Goal: Transaction & Acquisition: Purchase product/service

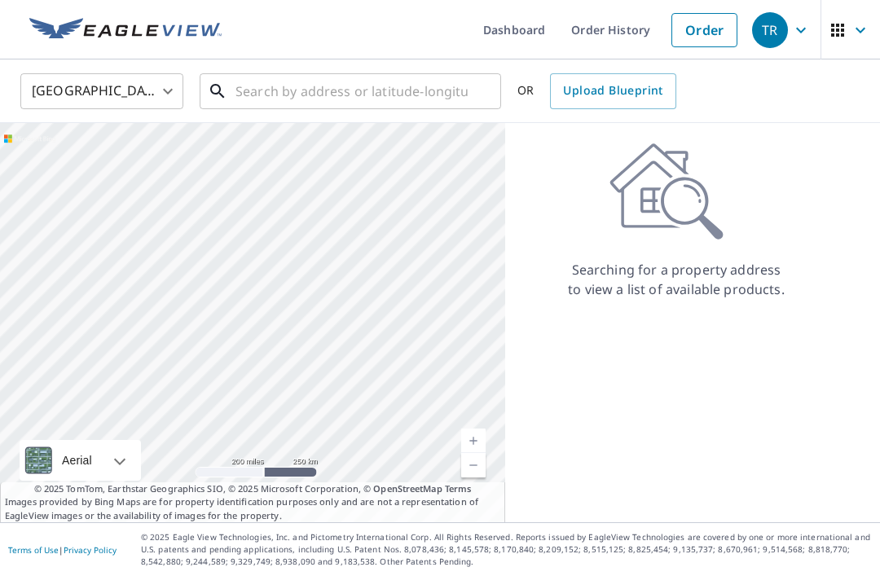
click at [272, 99] on input "text" at bounding box center [351, 91] width 232 height 46
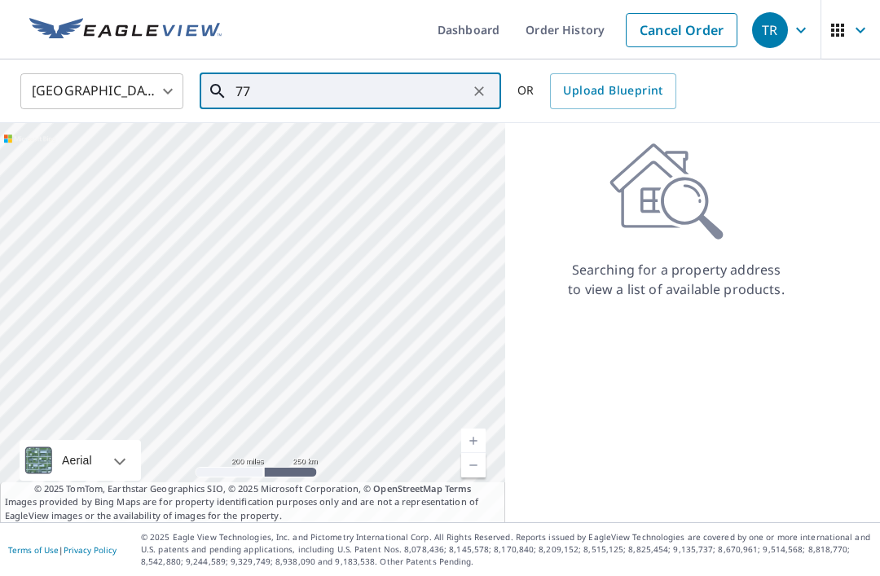
type input "7"
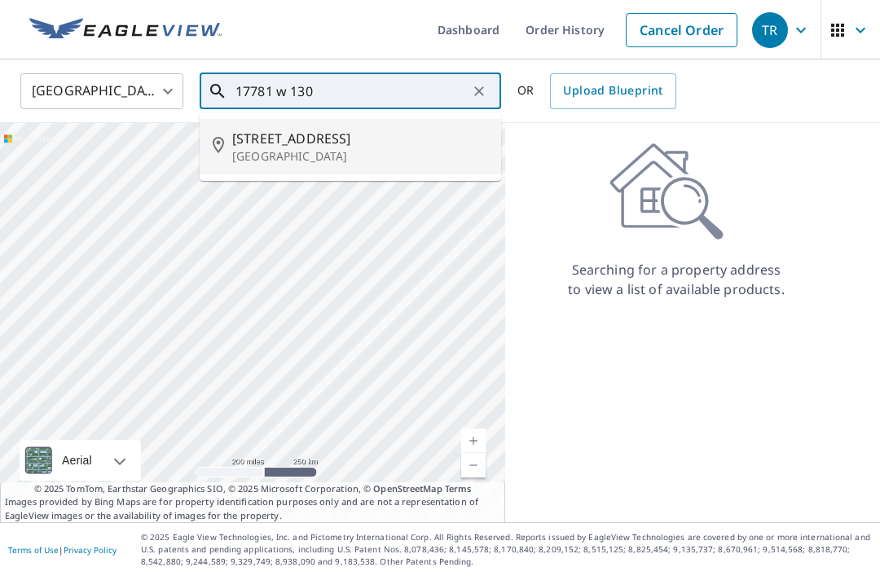
click at [275, 138] on span "[STREET_ADDRESS]" at bounding box center [360, 139] width 256 height 20
type input "[STREET_ADDRESS]"
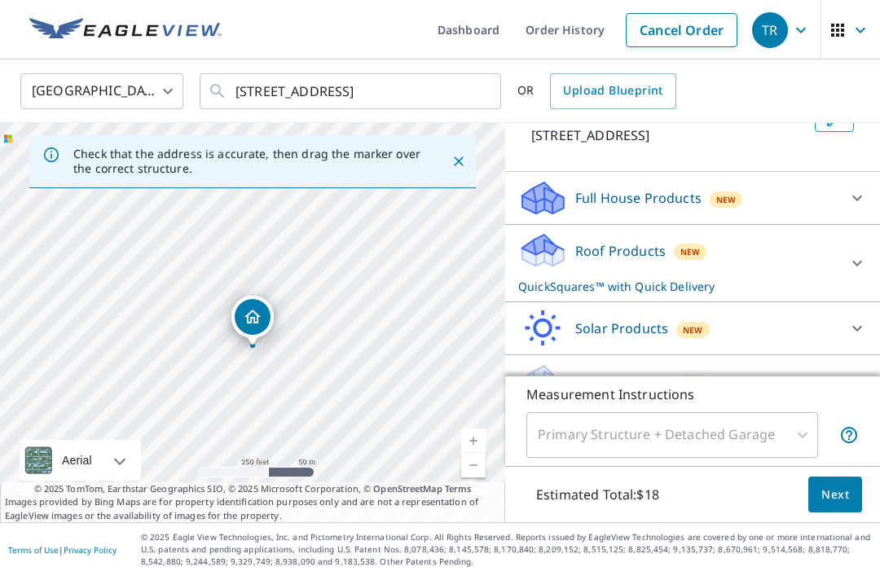
scroll to position [120, 0]
click at [605, 261] on p "Roof Products" at bounding box center [620, 251] width 90 height 20
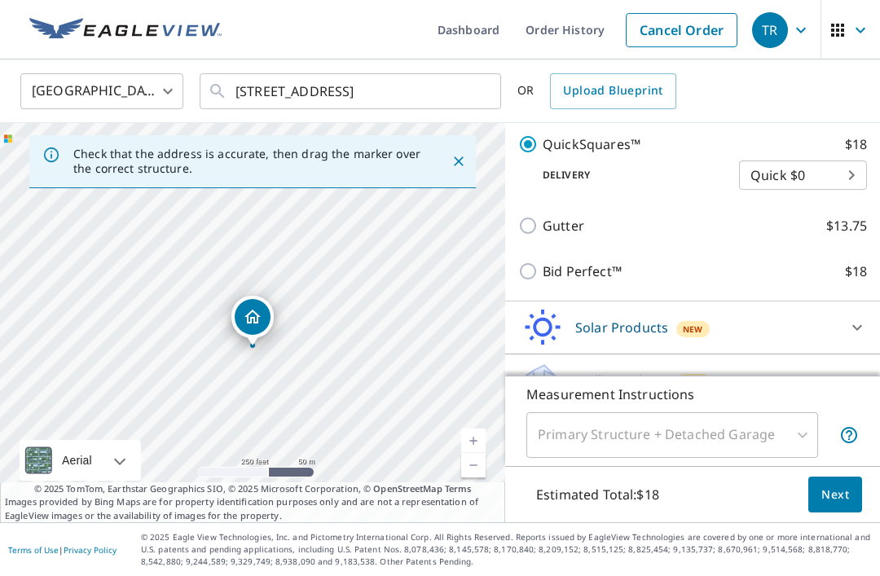
scroll to position [338, 0]
click at [523, 282] on input "Bid Perfect™ $18" at bounding box center [530, 272] width 24 height 20
checkbox input "true"
checkbox input "false"
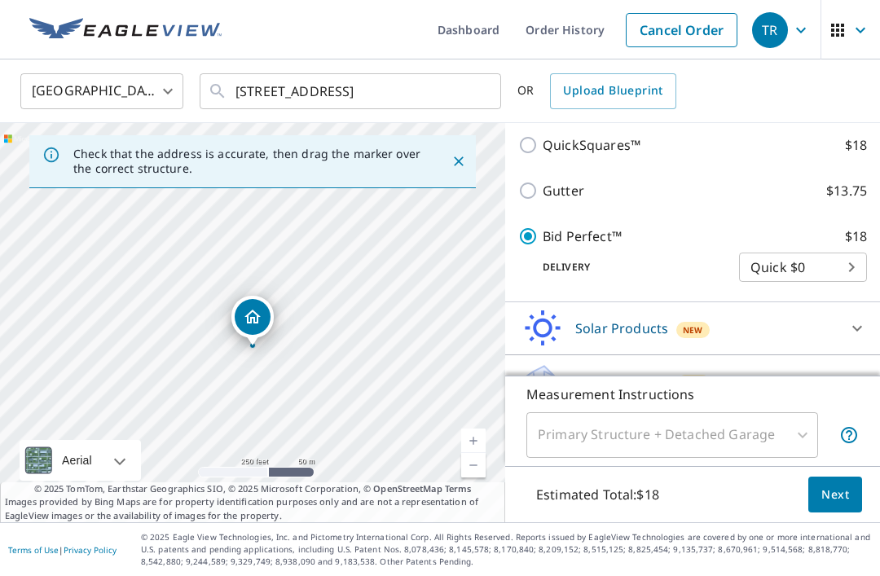
click at [835, 513] on button "Next" at bounding box center [835, 495] width 54 height 37
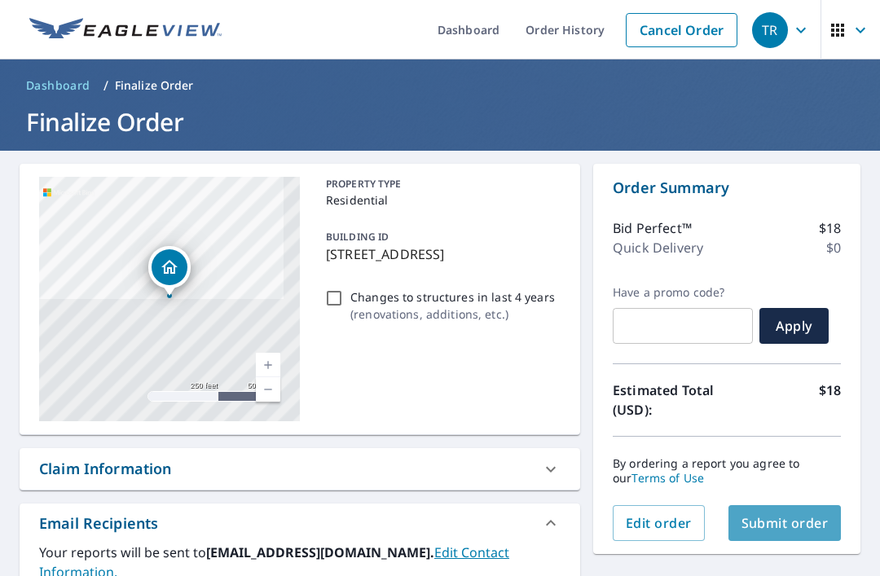
click at [779, 528] on span "Submit order" at bounding box center [785, 523] width 87 height 18
checkbox input "true"
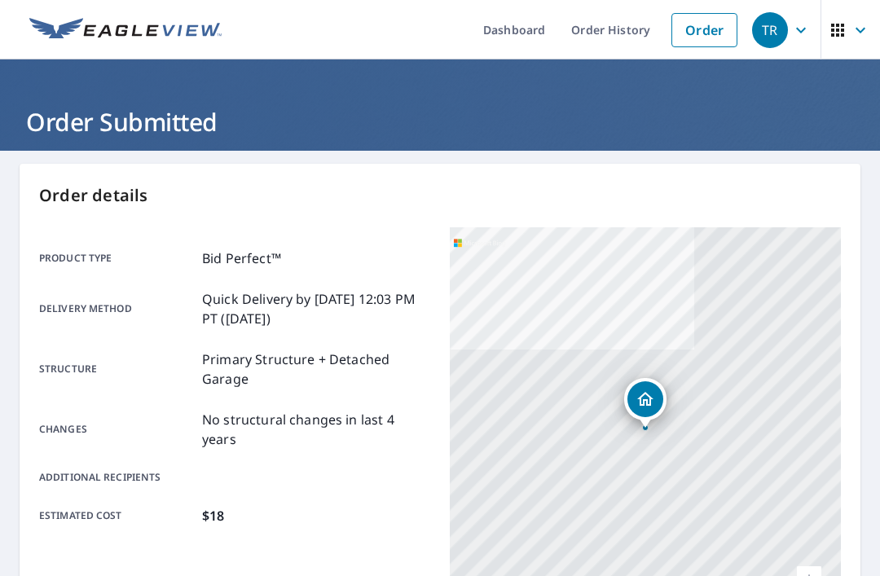
click at [702, 15] on link "Order" at bounding box center [704, 30] width 66 height 34
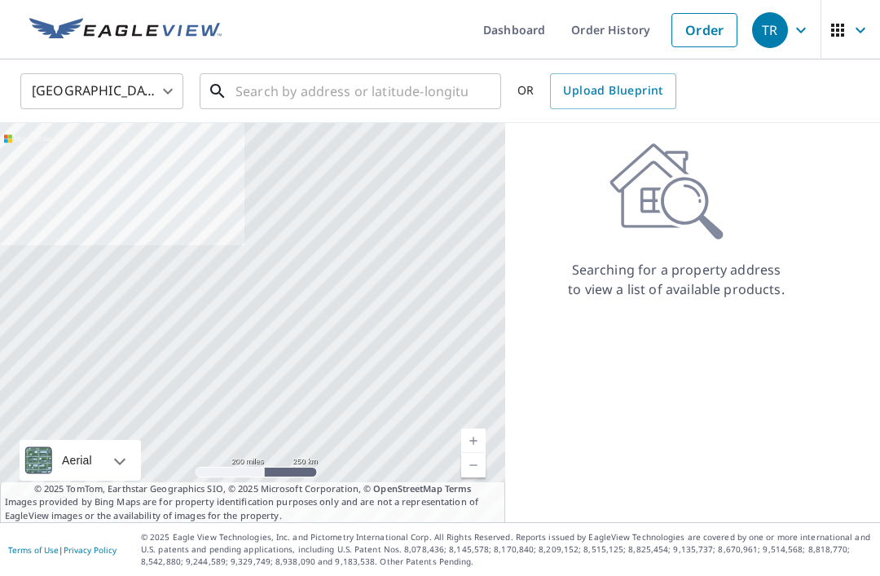
click at [328, 84] on input "text" at bounding box center [351, 91] width 232 height 46
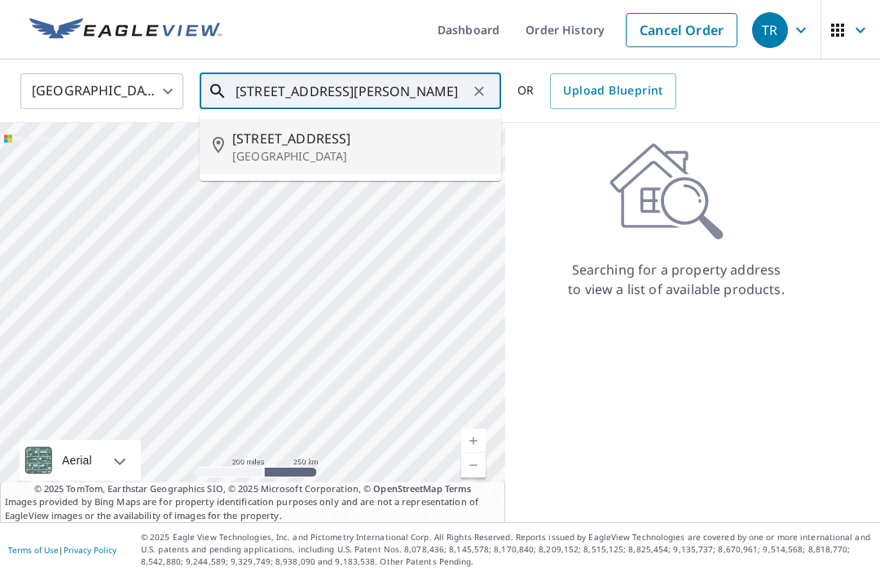
click at [305, 145] on span "[STREET_ADDRESS]" at bounding box center [360, 139] width 256 height 20
type input "[STREET_ADDRESS][PERSON_NAME]"
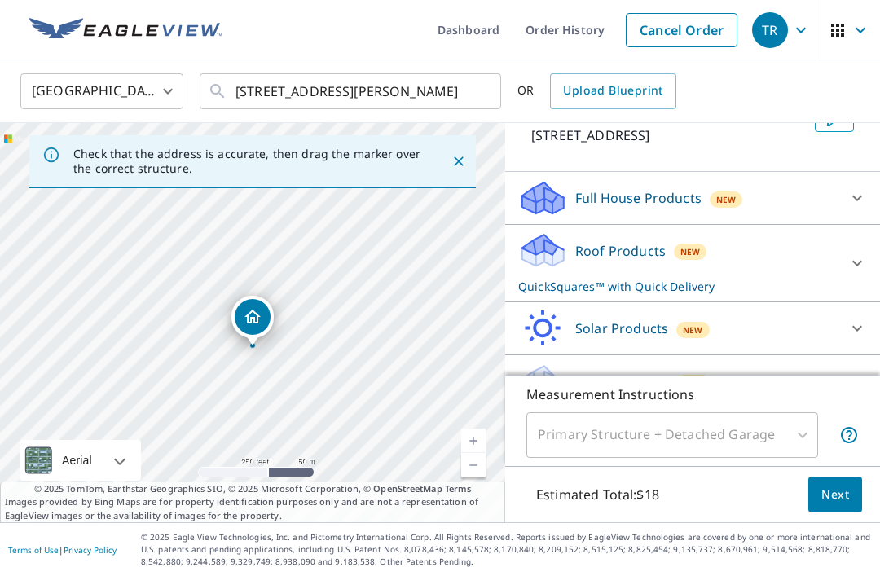
scroll to position [120, 0]
click at [614, 261] on p "Roof Products" at bounding box center [620, 251] width 90 height 20
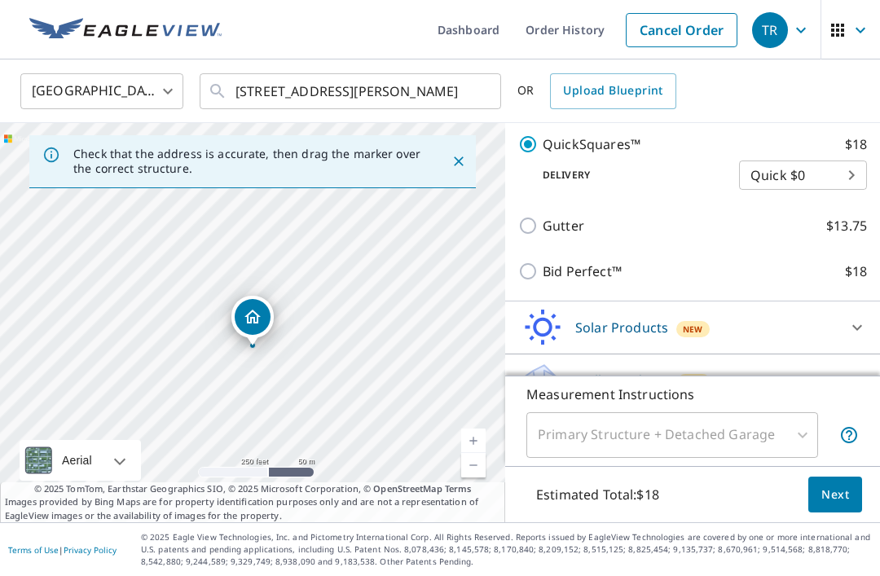
scroll to position [338, 0]
click at [535, 282] on input "Bid Perfect™ $18" at bounding box center [530, 272] width 24 height 20
checkbox input "true"
checkbox input "false"
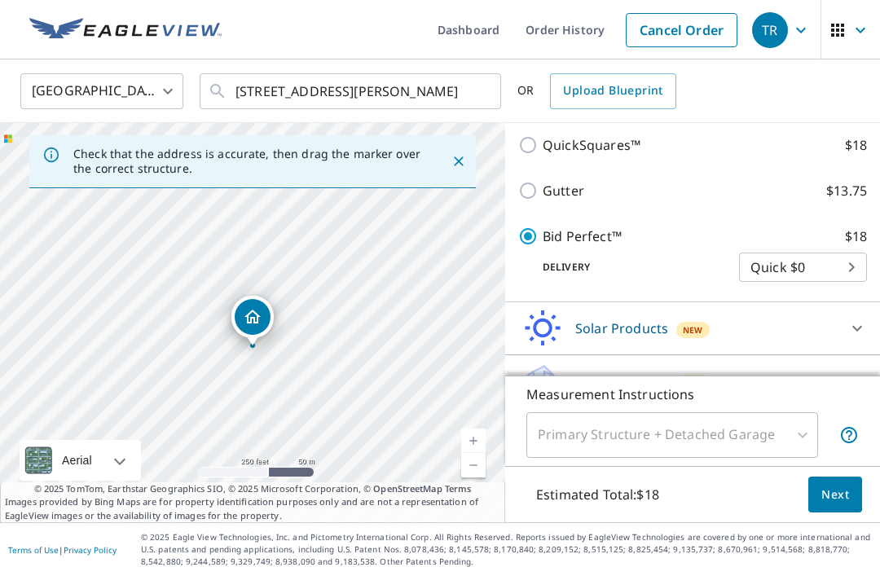
click at [842, 513] on button "Next" at bounding box center [835, 495] width 54 height 37
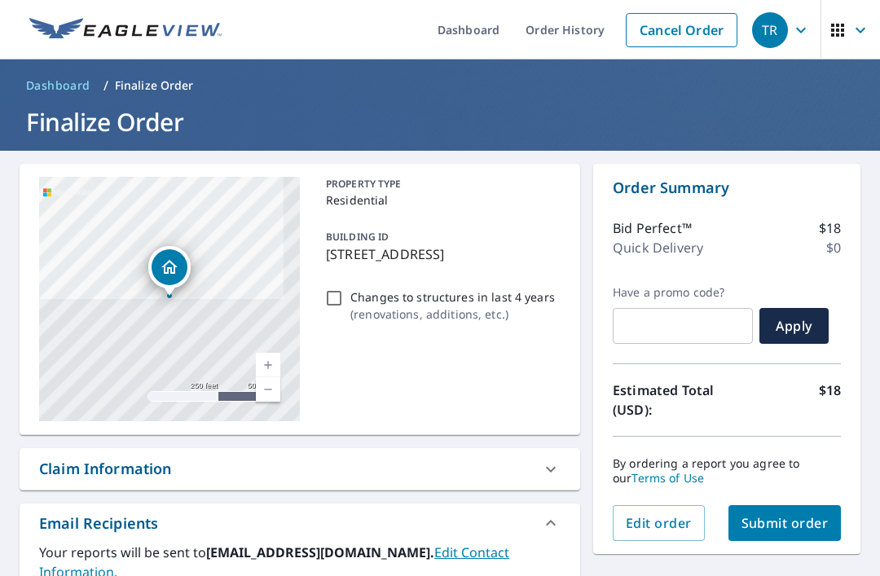
click at [782, 525] on span "Submit order" at bounding box center [785, 523] width 87 height 18
checkbox input "true"
